Goal: Communication & Community: Connect with others

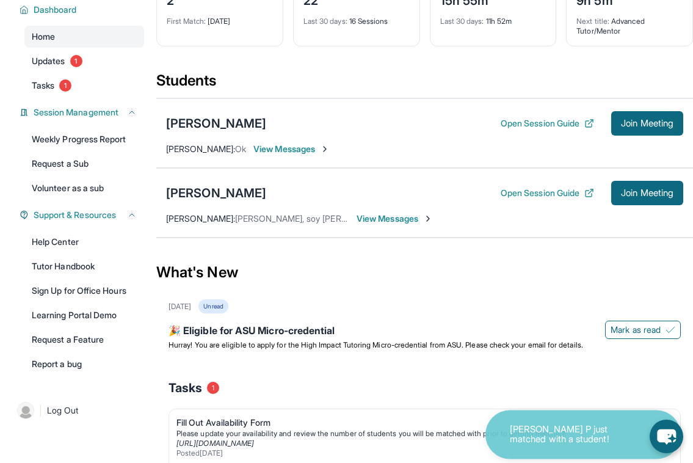
scroll to position [109, 0]
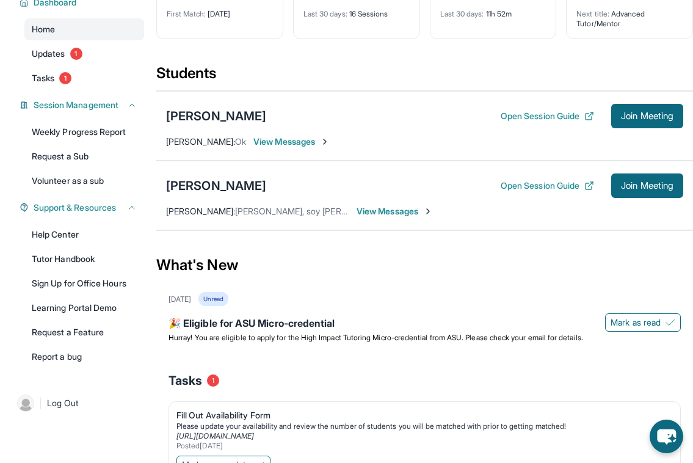
click at [401, 208] on span "View Messages" at bounding box center [395, 211] width 76 height 12
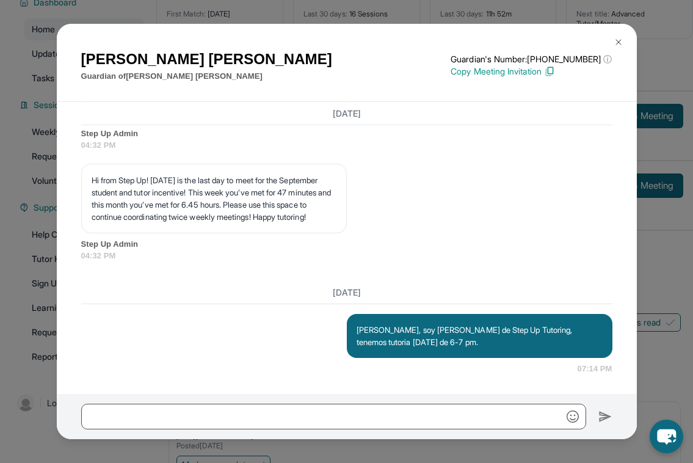
scroll to position [6807, 0]
click at [615, 45] on img at bounding box center [619, 42] width 10 height 10
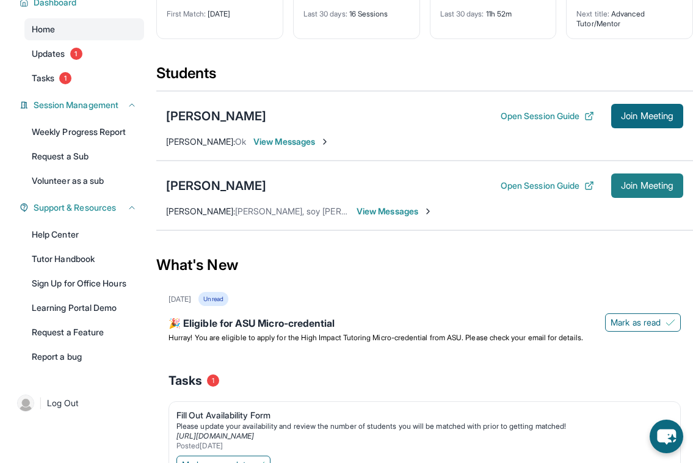
click at [628, 183] on span "Join Meeting" at bounding box center [647, 185] width 53 height 7
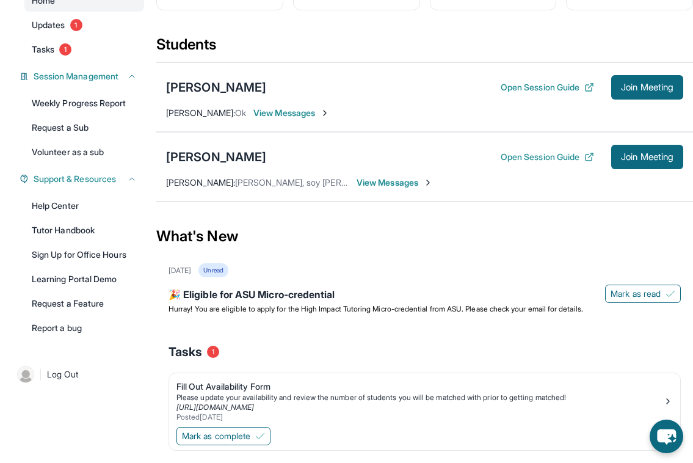
scroll to position [141, 0]
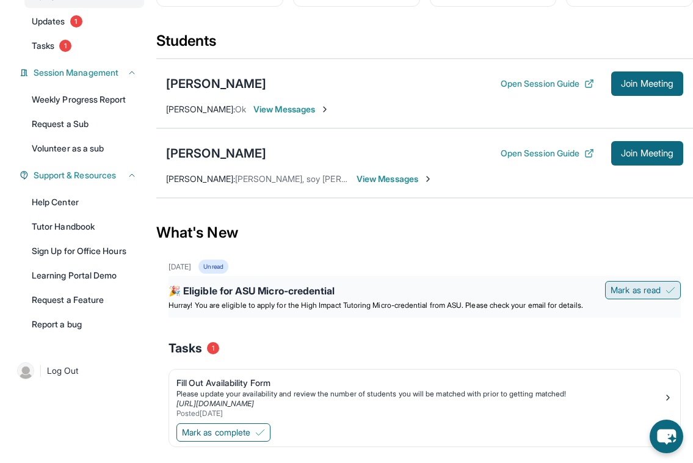
click at [623, 292] on span "Mark as read" at bounding box center [636, 290] width 50 height 12
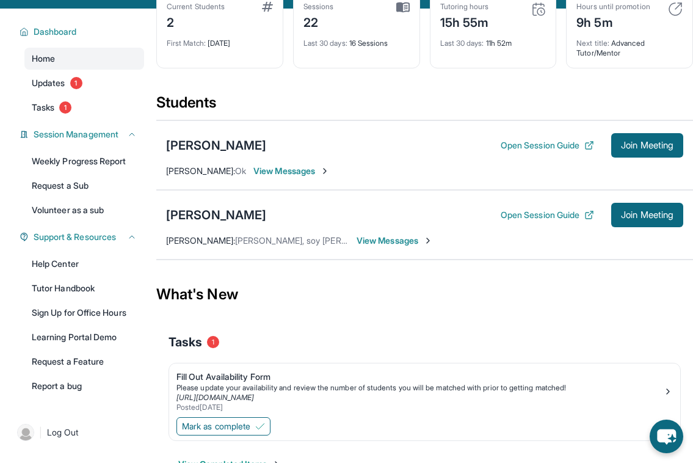
scroll to position [116, 0]
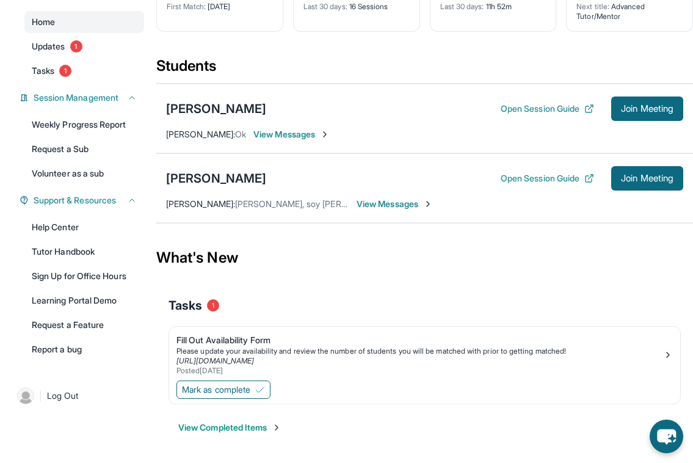
click at [252, 420] on div "View Completed Items" at bounding box center [425, 427] width 512 height 37
click at [253, 428] on button "View Completed Items" at bounding box center [229, 427] width 103 height 12
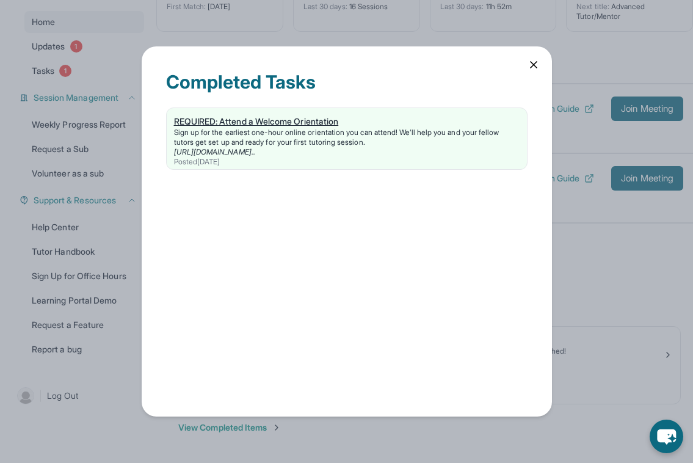
click at [340, 121] on div "REQUIRED: Attend a Welcome Orientation" at bounding box center [347, 121] width 346 height 12
click at [526, 66] on div "Completed Tasks REQUIRED: Attend a Welcome Orientation Sign up for the earliest…" at bounding box center [347, 231] width 410 height 370
click at [531, 65] on icon at bounding box center [534, 65] width 12 height 12
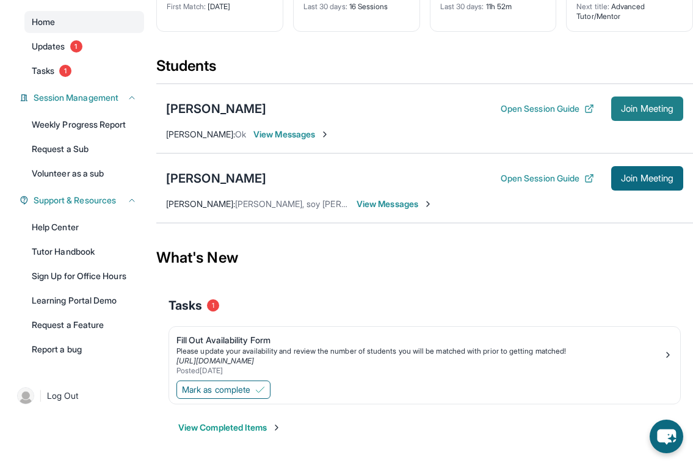
click at [639, 112] on span "Join Meeting" at bounding box center [647, 108] width 53 height 7
click at [316, 132] on span "View Messages" at bounding box center [291, 134] width 76 height 12
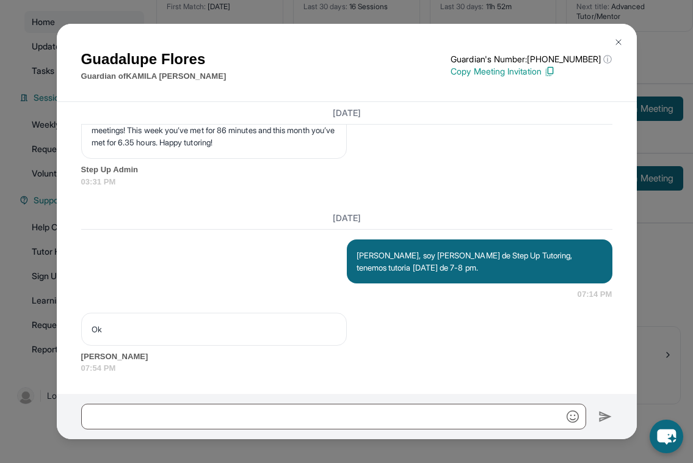
scroll to position [6050, 0]
click at [625, 42] on button at bounding box center [618, 42] width 24 height 24
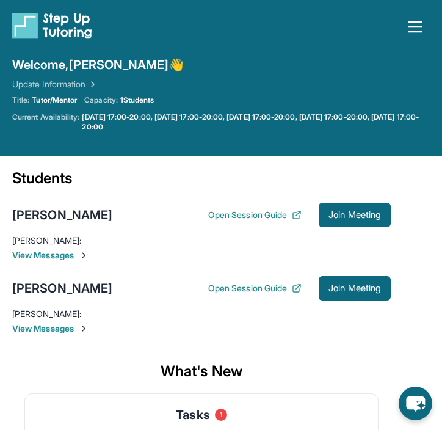
click at [46, 255] on span "View Messages" at bounding box center [201, 255] width 379 height 12
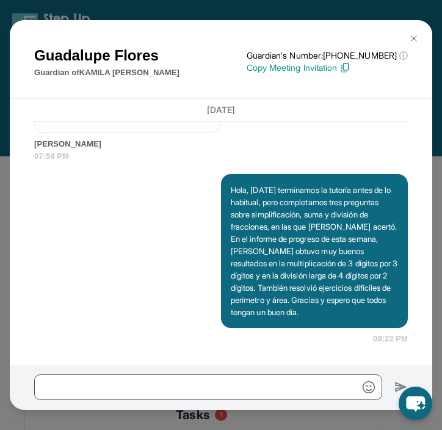
scroll to position [7273, 0]
click at [409, 37] on img at bounding box center [414, 39] width 10 height 10
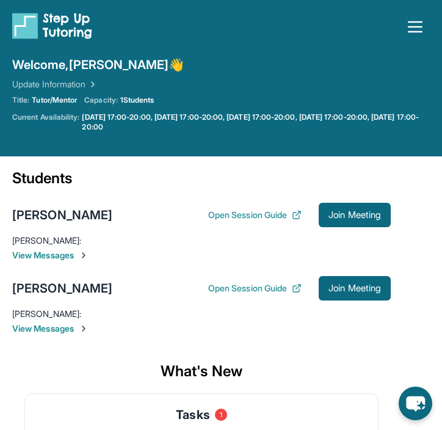
click at [79, 255] on span "View Messages" at bounding box center [201, 255] width 379 height 12
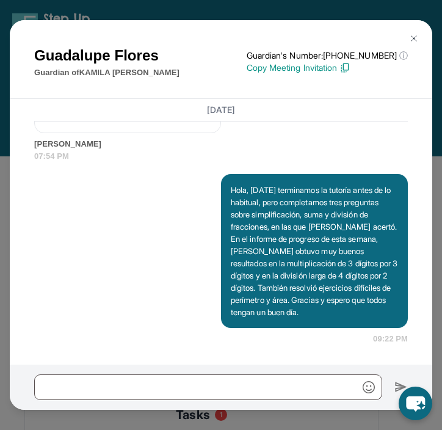
click at [412, 35] on img at bounding box center [414, 39] width 10 height 10
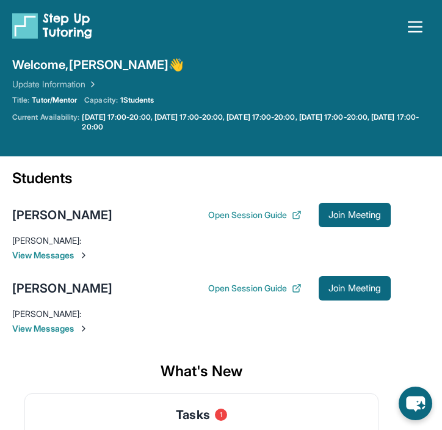
click at [77, 329] on span "View Messages" at bounding box center [201, 328] width 379 height 12
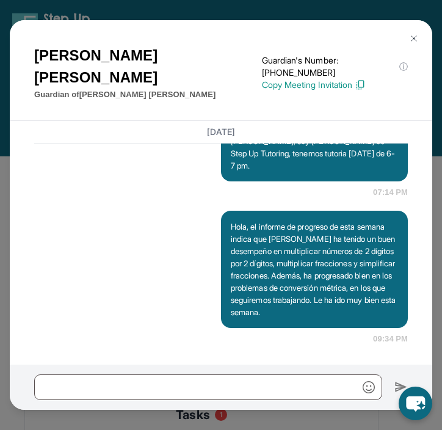
scroll to position [8128, 0]
click at [415, 36] on img at bounding box center [414, 39] width 10 height 10
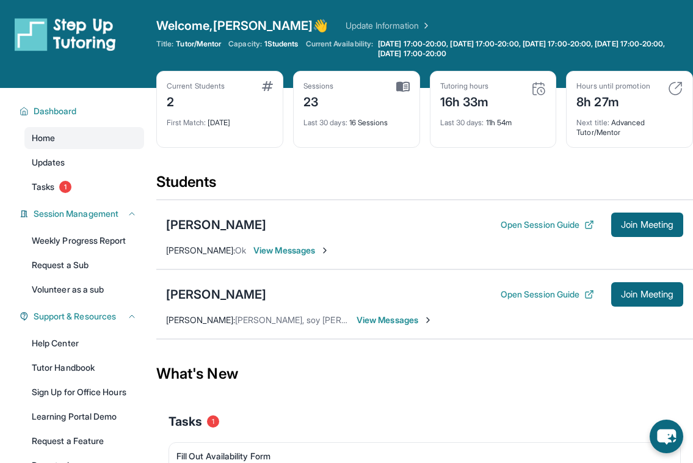
click at [310, 252] on span "View Messages" at bounding box center [291, 250] width 76 height 12
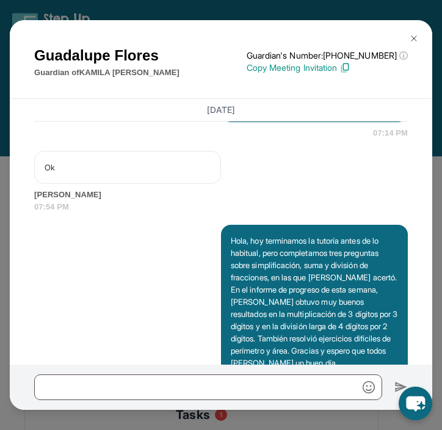
scroll to position [7273, 0]
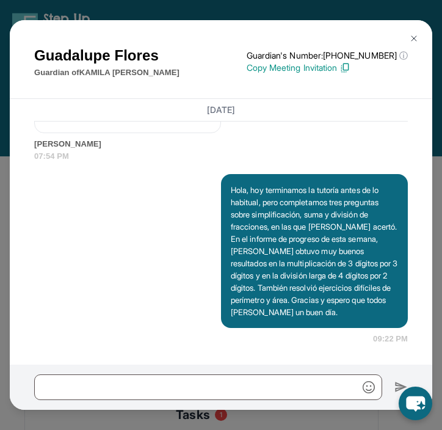
click at [415, 43] on img at bounding box center [414, 39] width 10 height 10
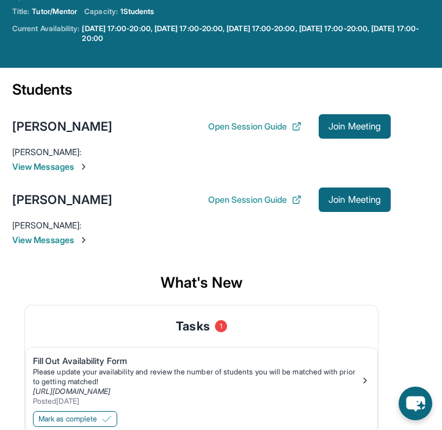
scroll to position [145, 0]
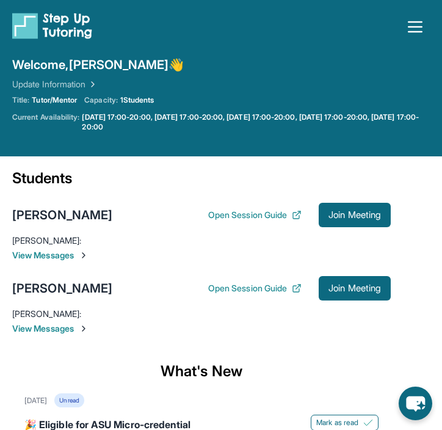
click at [77, 255] on span "View Messages" at bounding box center [201, 255] width 379 height 12
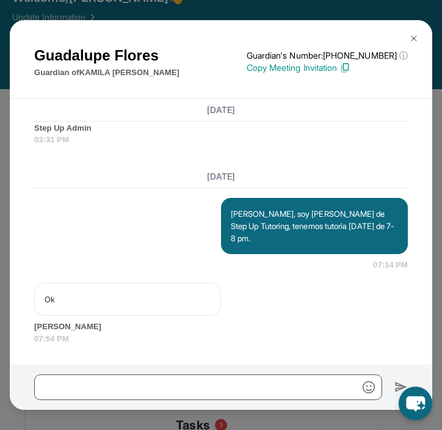
scroll to position [81, 0]
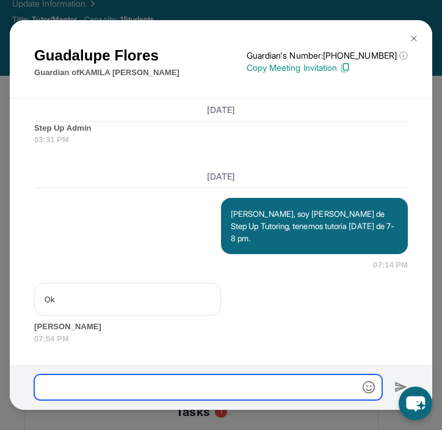
click at [131, 388] on input "text" at bounding box center [208, 387] width 348 height 26
paste input "**********"
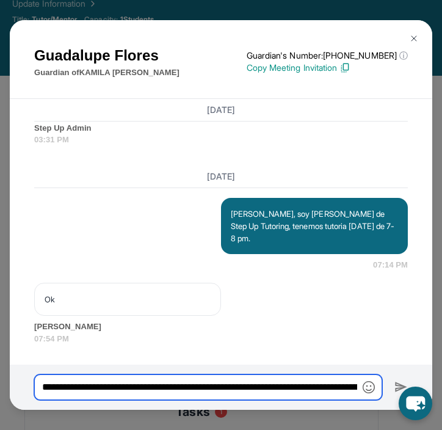
scroll to position [0, 1707]
click at [301, 389] on input "**********" at bounding box center [208, 387] width 348 height 26
click at [264, 384] on input "**********" at bounding box center [208, 387] width 348 height 26
type input "**********"
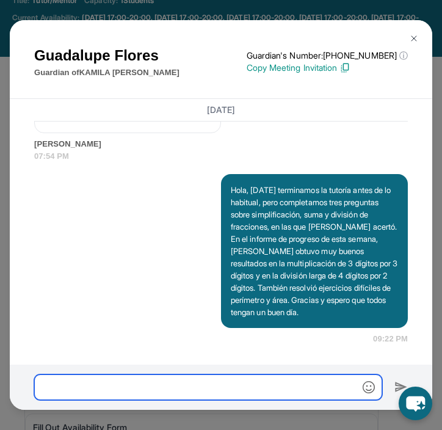
scroll to position [99, 0]
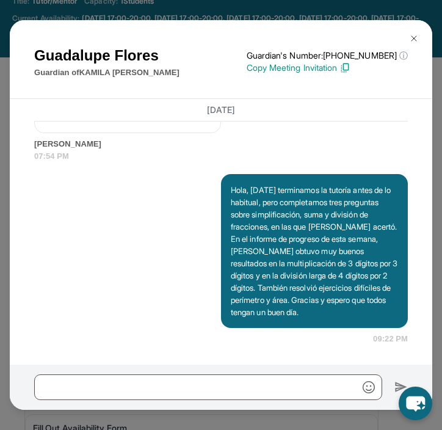
click at [414, 37] on img at bounding box center [414, 39] width 10 height 10
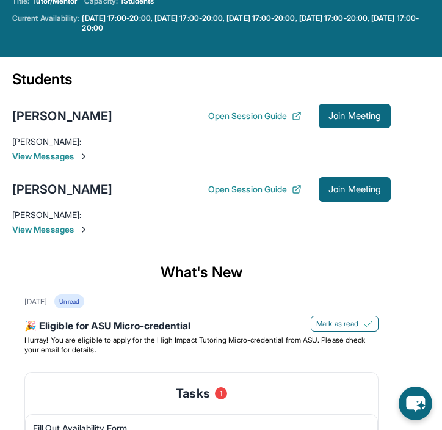
click at [70, 159] on span "View Messages" at bounding box center [201, 156] width 379 height 12
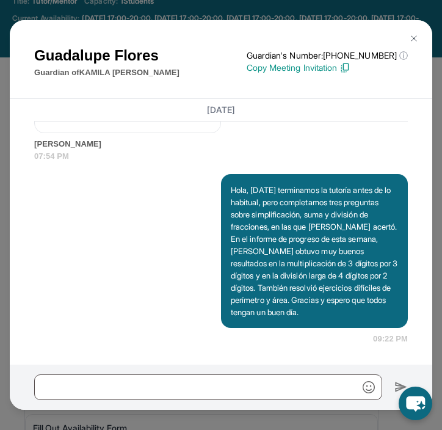
scroll to position [7273, 0]
click at [410, 36] on img at bounding box center [414, 39] width 10 height 10
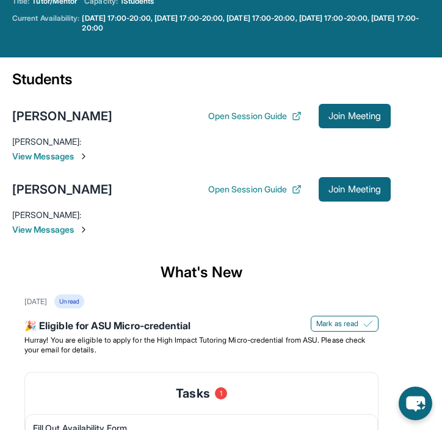
click at [68, 228] on span "View Messages" at bounding box center [201, 230] width 379 height 12
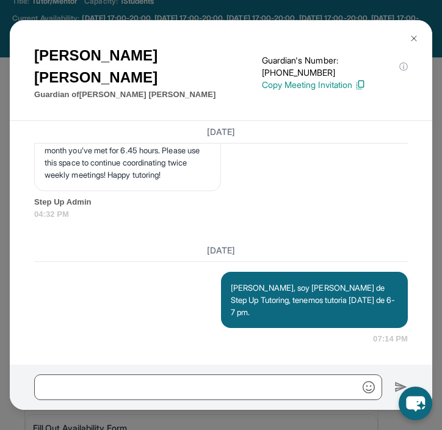
scroll to position [7970, 0]
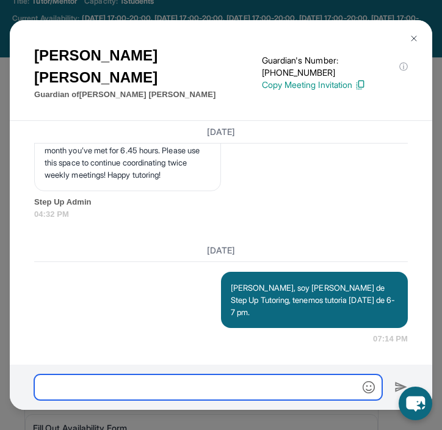
click at [137, 393] on input "text" at bounding box center [208, 387] width 348 height 26
paste input "**********"
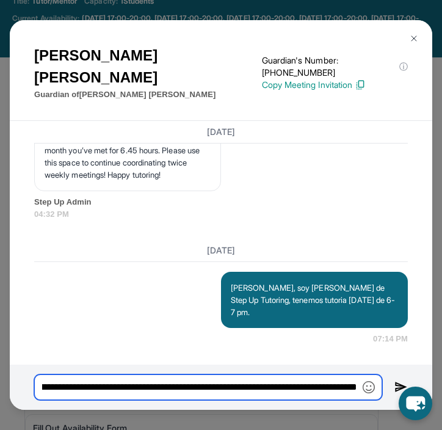
scroll to position [0, 1199]
type input "**********"
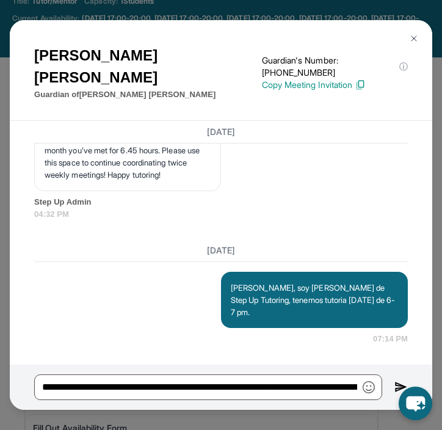
click at [399, 383] on img at bounding box center [401, 387] width 13 height 14
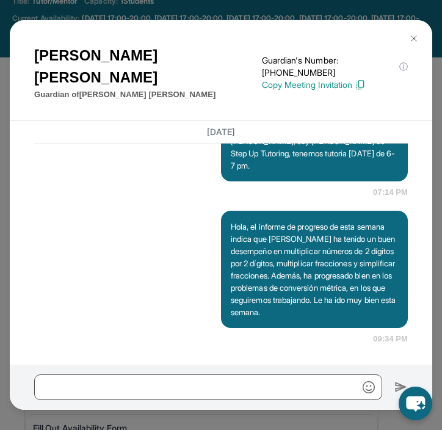
scroll to position [8128, 0]
click at [412, 41] on img at bounding box center [414, 39] width 10 height 10
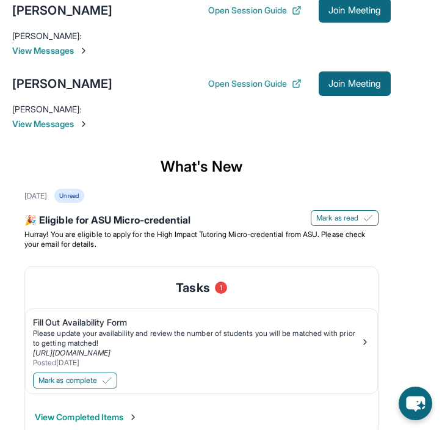
scroll to position [223, 0]
